Goal: Task Accomplishment & Management: Use online tool/utility

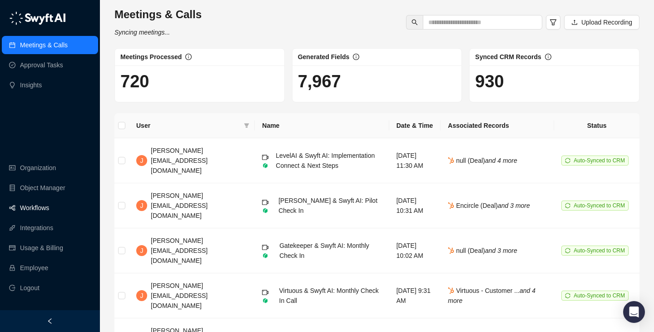
click at [49, 209] on link "Workflows" at bounding box center [34, 208] width 29 height 18
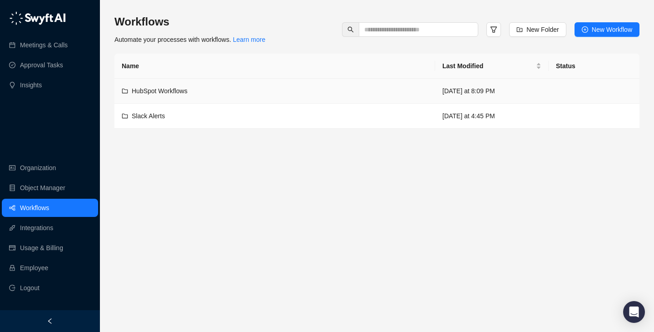
click at [316, 88] on div "HubSpot Workflows" at bounding box center [275, 91] width 306 height 10
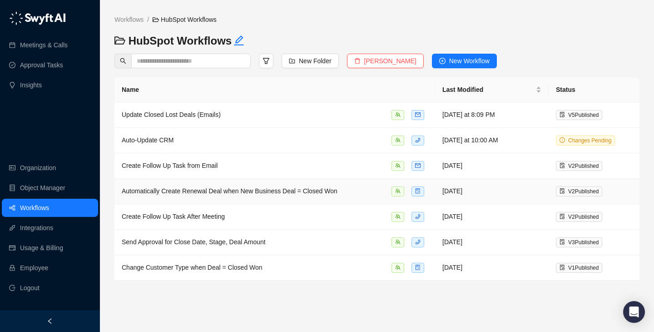
click at [317, 190] on span "Automatically Create Renewal Deal when New Business Deal = Closed Won" at bounding box center [230, 190] width 216 height 7
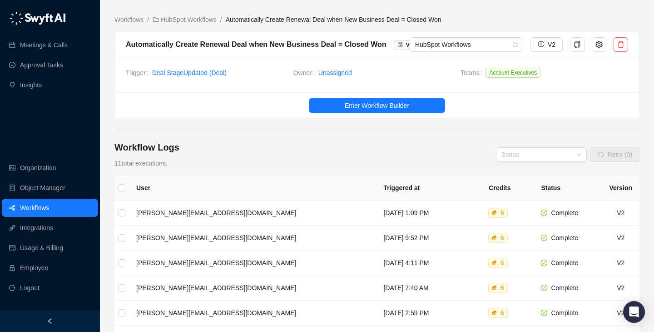
click at [192, 13] on div "Workflows / HubSpot Workflows / Automatically Create Renewal Deal when New Busi…" at bounding box center [376, 277] width 525 height 540
click at [192, 15] on link "HubSpot Workflows" at bounding box center [185, 20] width 68 height 10
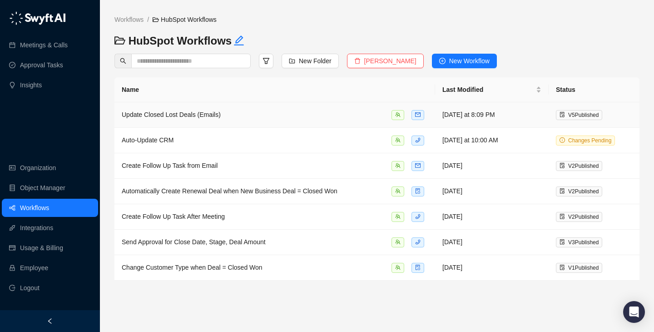
click at [212, 117] on span "Update Closed Lost Deals (Emails)" at bounding box center [171, 114] width 99 height 7
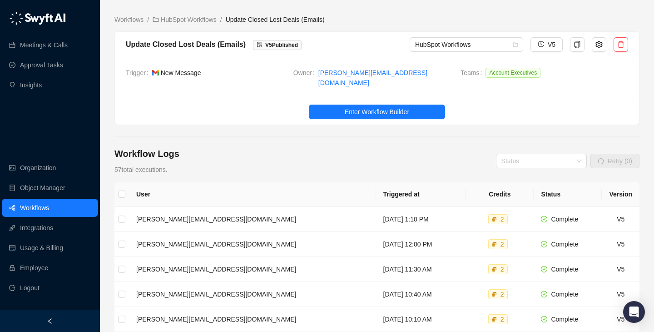
click at [341, 113] on ul "Enter Workflow Builder" at bounding box center [377, 112] width 524 height 26
click at [353, 104] on button "Enter Workflow Builder" at bounding box center [377, 111] width 136 height 15
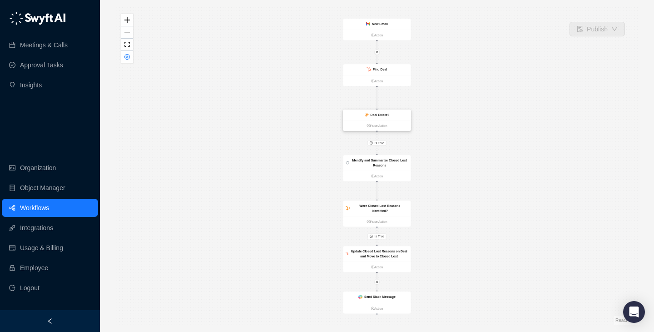
click at [381, 122] on ul "False Action" at bounding box center [377, 125] width 68 height 11
click at [381, 124] on link "False Action" at bounding box center [378, 125] width 68 height 5
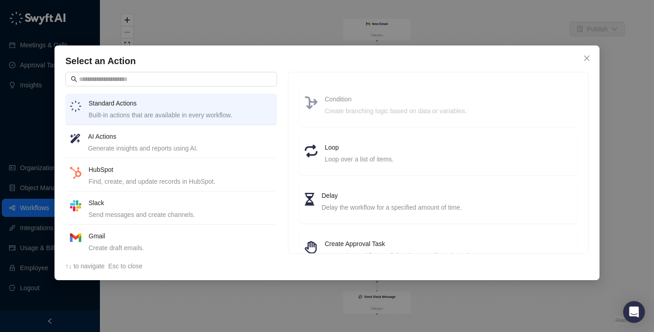
click at [193, 151] on div "Generate insights and reports using AI." at bounding box center [180, 148] width 184 height 10
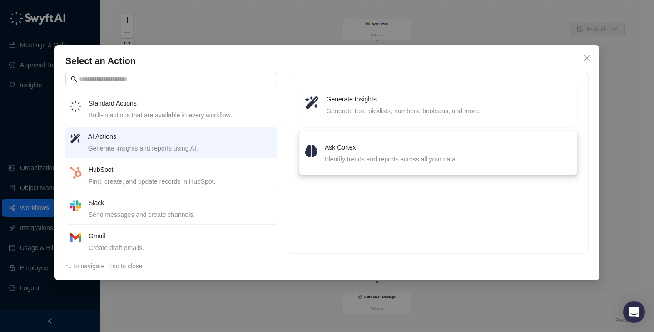
click at [356, 159] on div "Identify trends and reports across all your data." at bounding box center [448, 159] width 247 height 10
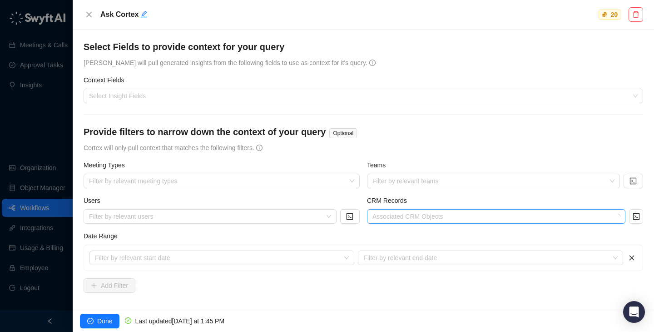
click at [419, 217] on div at bounding box center [491, 216] width 245 height 7
type input "*"
click at [639, 216] on icon "code" at bounding box center [636, 216] width 6 height 6
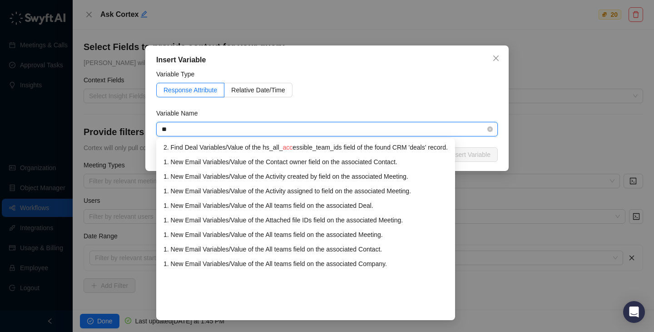
type input "*"
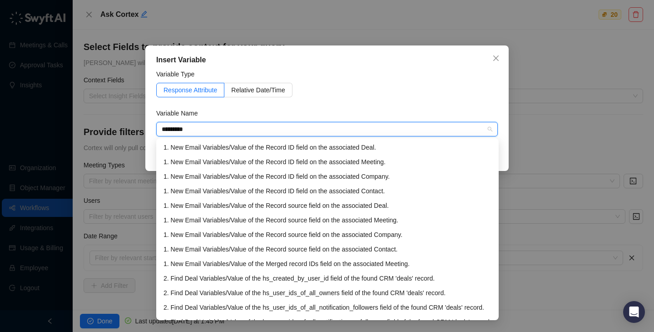
type input "*********"
click at [305, 83] on div "Response Attribute Relative Date/Time" at bounding box center [327, 90] width 342 height 15
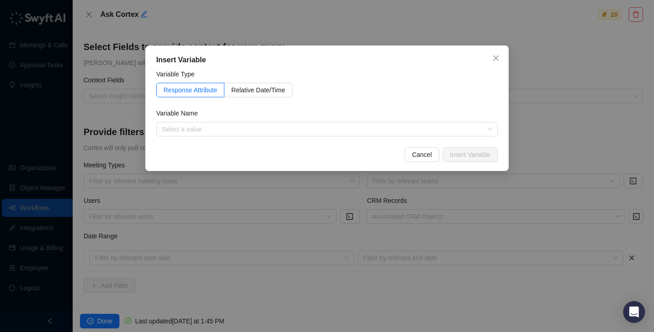
click at [75, 75] on div "Insert Variable Variable Type Response Attribute Relative Date/Time Variable Na…" at bounding box center [327, 166] width 654 height 332
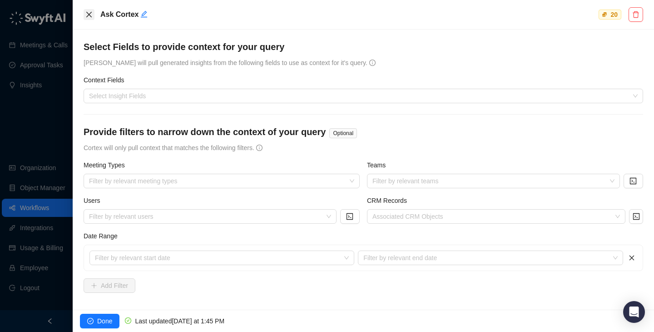
click at [86, 13] on icon "close" at bounding box center [88, 14] width 7 height 7
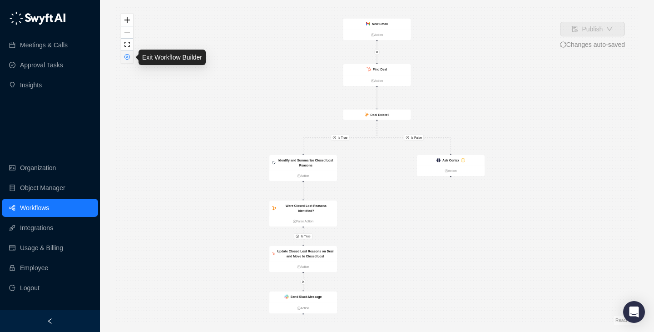
click at [129, 60] on button "button" at bounding box center [127, 57] width 12 height 12
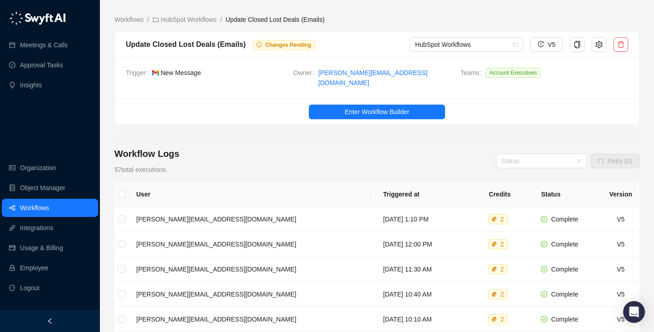
click at [124, 25] on main "Workflows / HubSpot Workflows / Update Closed Lost Deals (Emails) Update Closed…" at bounding box center [376, 284] width 525 height 539
click at [135, 19] on link "Workflows" at bounding box center [129, 20] width 33 height 10
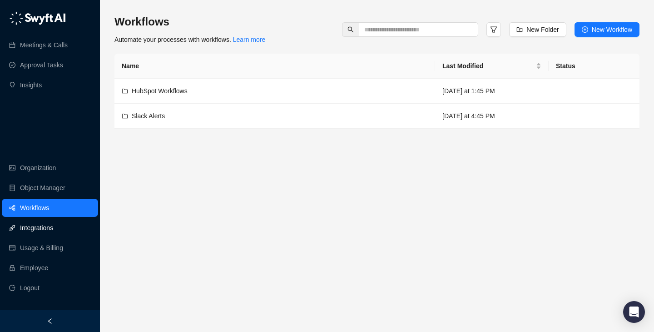
click at [53, 220] on link "Integrations" at bounding box center [36, 228] width 33 height 18
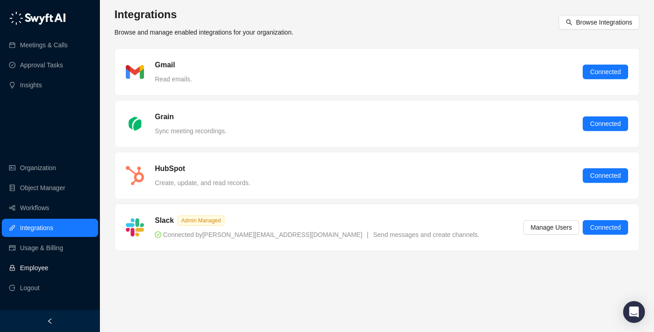
click at [48, 268] on link "Employee" at bounding box center [34, 267] width 28 height 18
